Goal: Task Accomplishment & Management: Complete application form

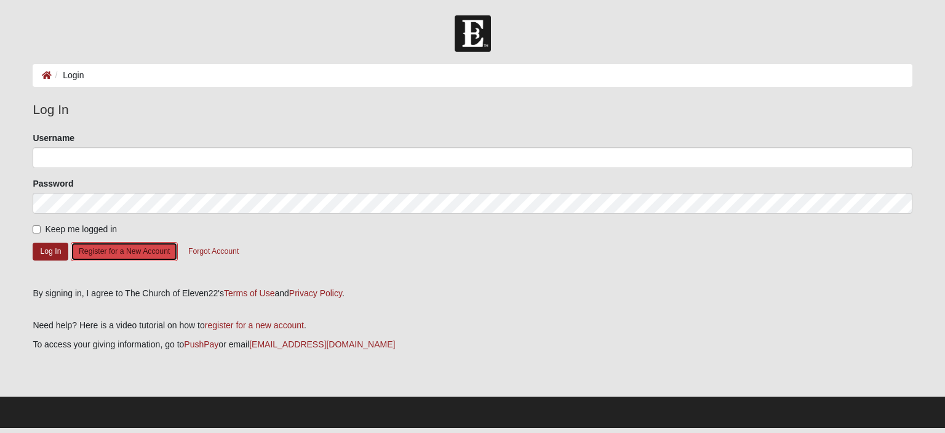
click at [132, 248] on button "Register for a New Account" at bounding box center [124, 251] width 107 height 19
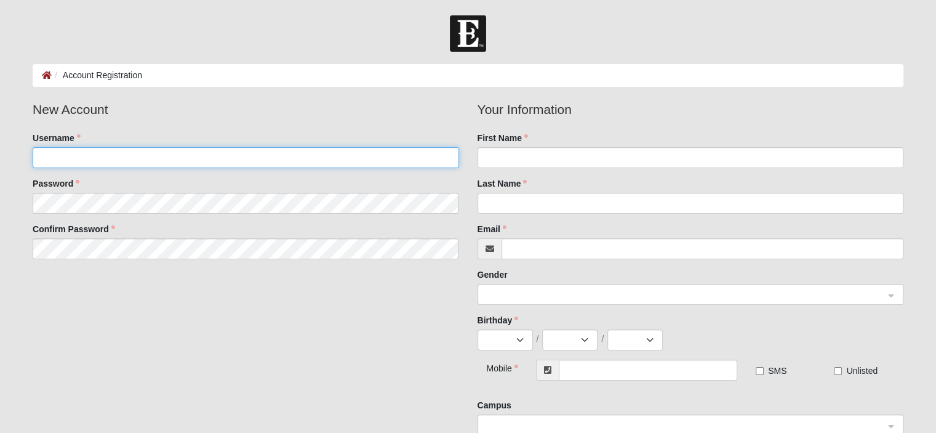
click at [222, 159] on input "Username" at bounding box center [246, 157] width 426 height 21
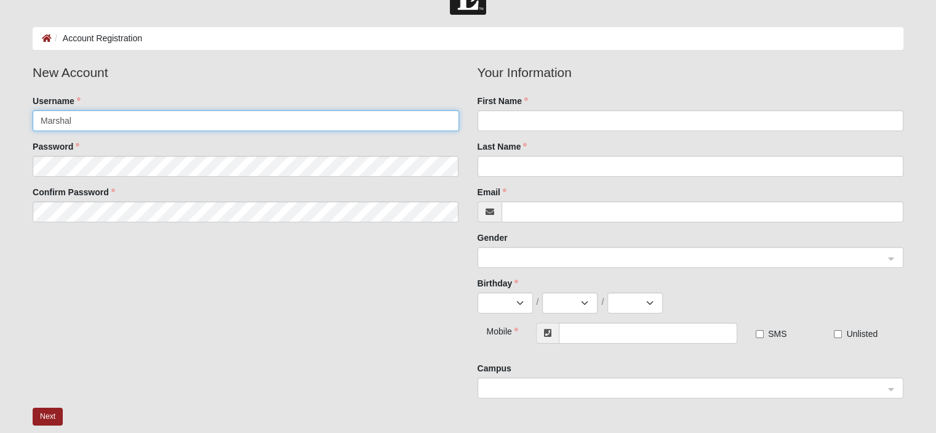
scroll to position [185, 0]
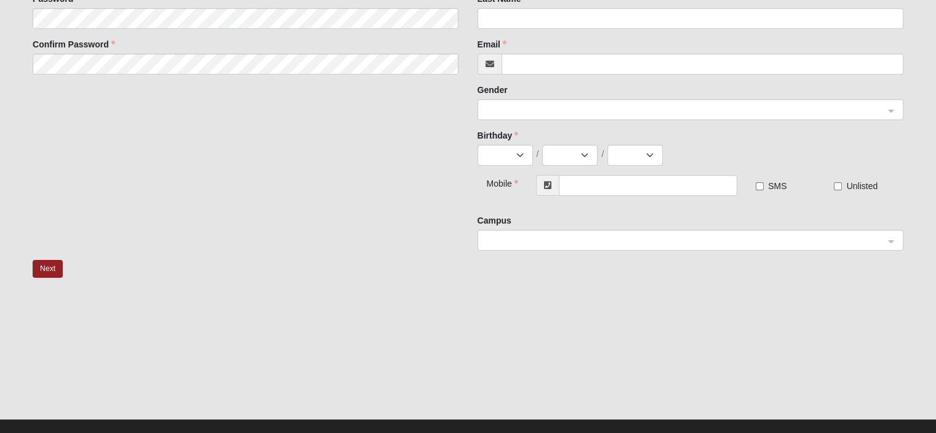
click at [894, 241] on div at bounding box center [690, 240] width 425 height 21
type input "Marshal"
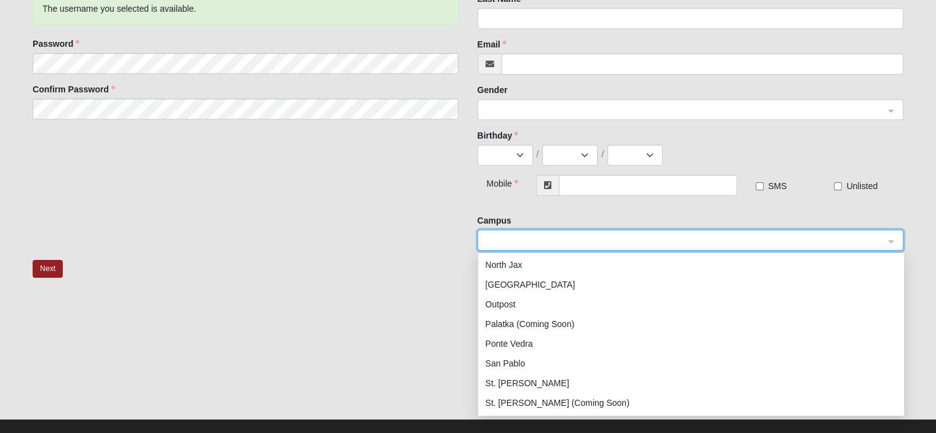
scroll to position [123, 0]
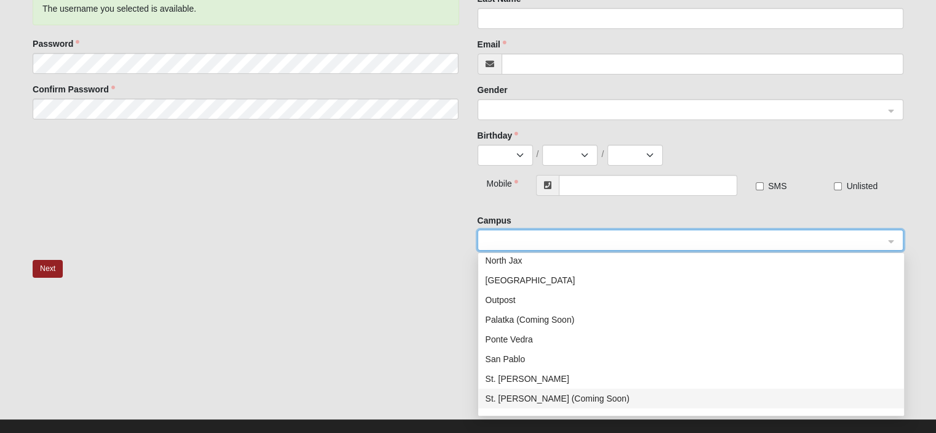
click at [567, 398] on div "St. Augustine (Coming Soon)" at bounding box center [691, 398] width 411 height 14
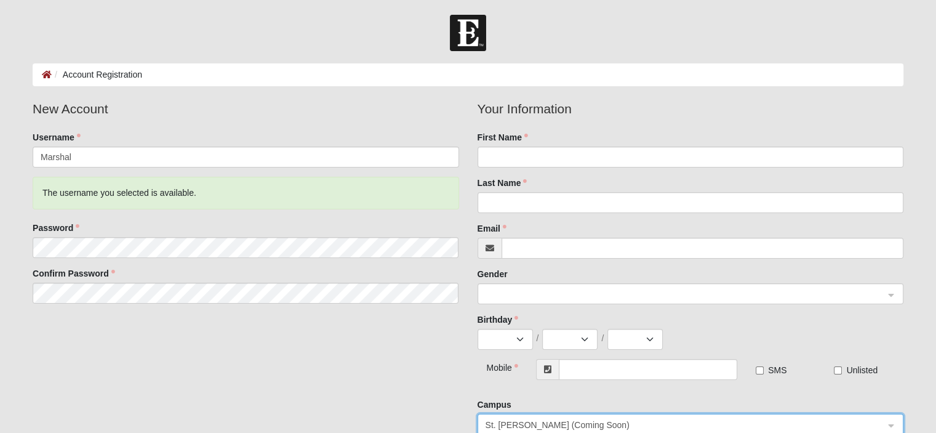
scroll to position [0, 0]
click at [897, 299] on div at bounding box center [690, 294] width 425 height 21
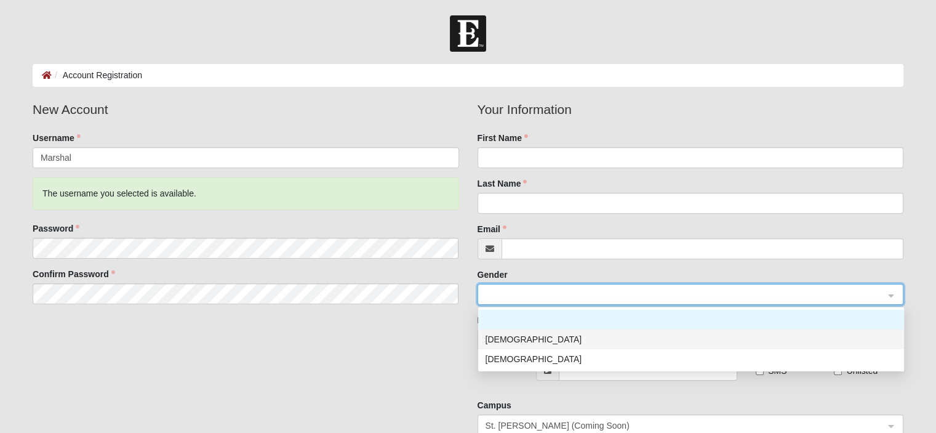
click at [607, 339] on div "Male" at bounding box center [691, 339] width 411 height 14
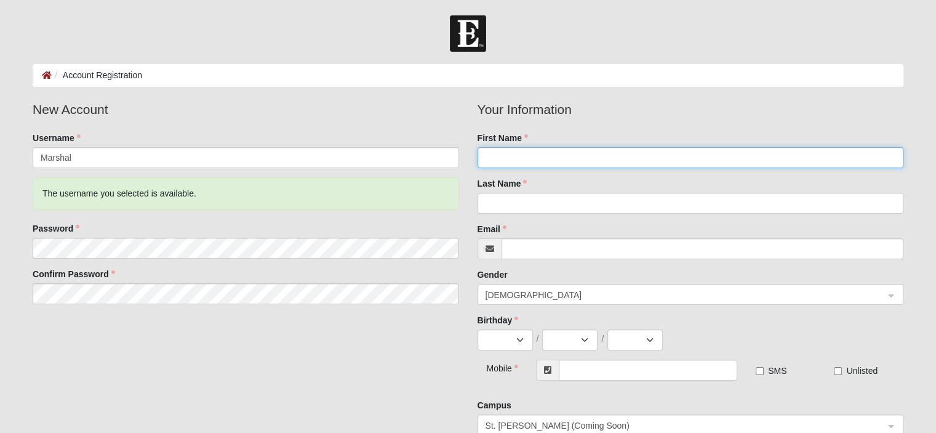
click at [591, 159] on input "First Name" at bounding box center [691, 157] width 426 height 21
type input "James"
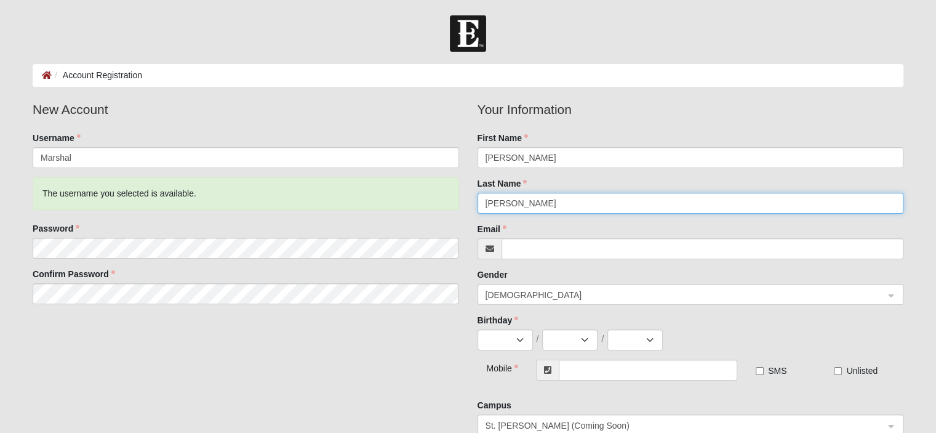
type input "Scheideman"
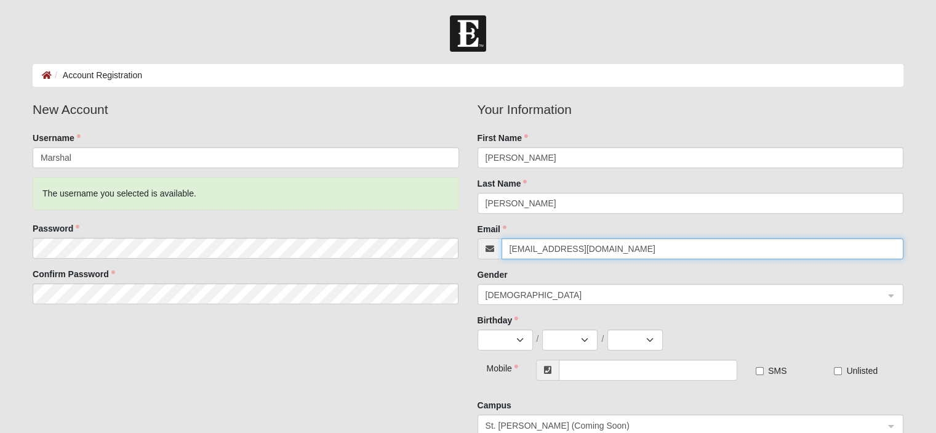
type input "motoaloha@hotmail.com"
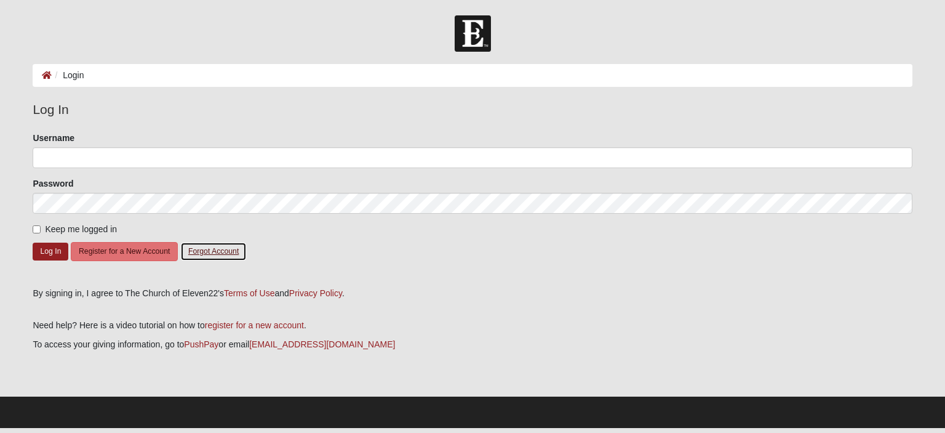
click at [229, 251] on button "Forgot Account" at bounding box center [213, 251] width 66 height 19
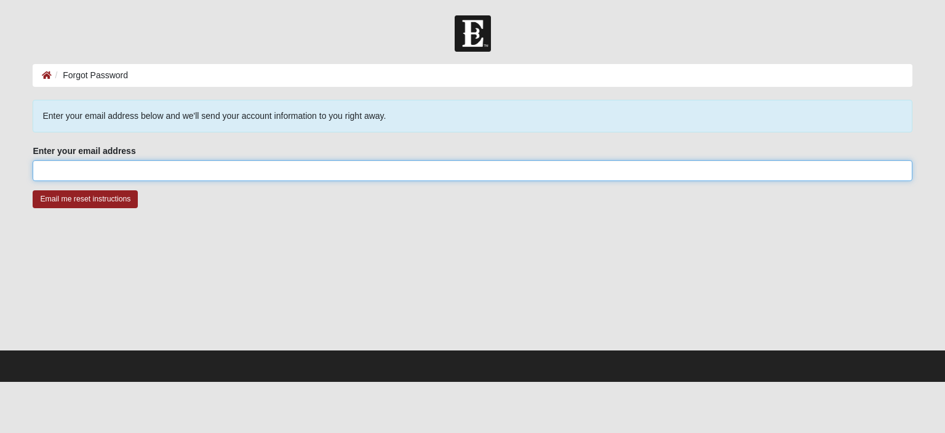
click at [193, 169] on input "Enter your email address" at bounding box center [473, 170] width 880 height 21
type input "[EMAIL_ADDRESS][DOMAIN_NAME]"
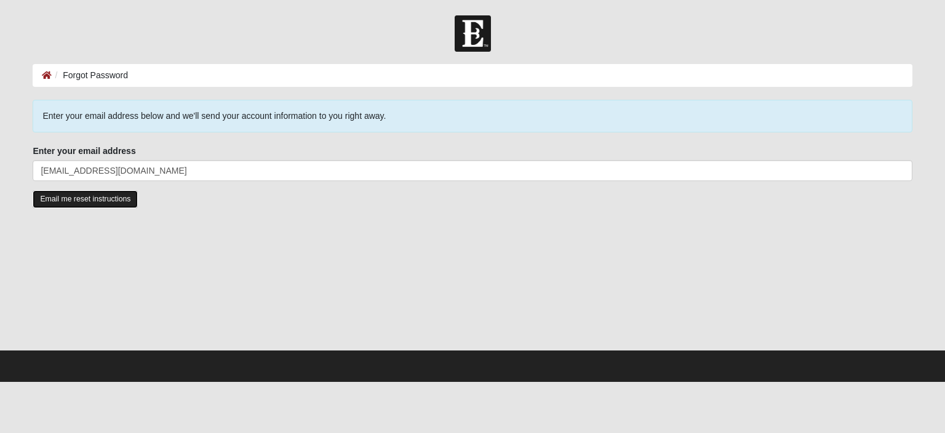
click at [108, 202] on input "Email me reset instructions" at bounding box center [85, 199] width 105 height 18
